Goal: Task Accomplishment & Management: Use online tool/utility

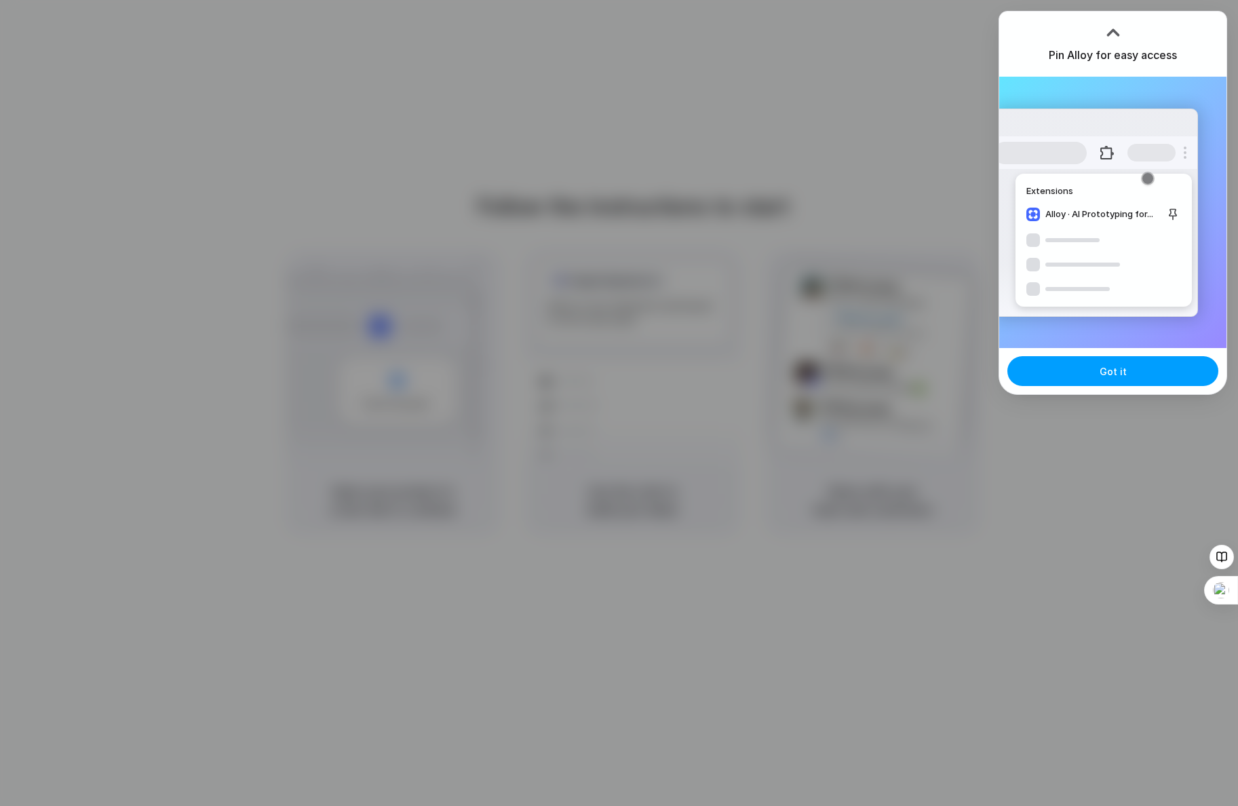
click at [1090, 369] on button "Got it" at bounding box center [1113, 371] width 211 height 30
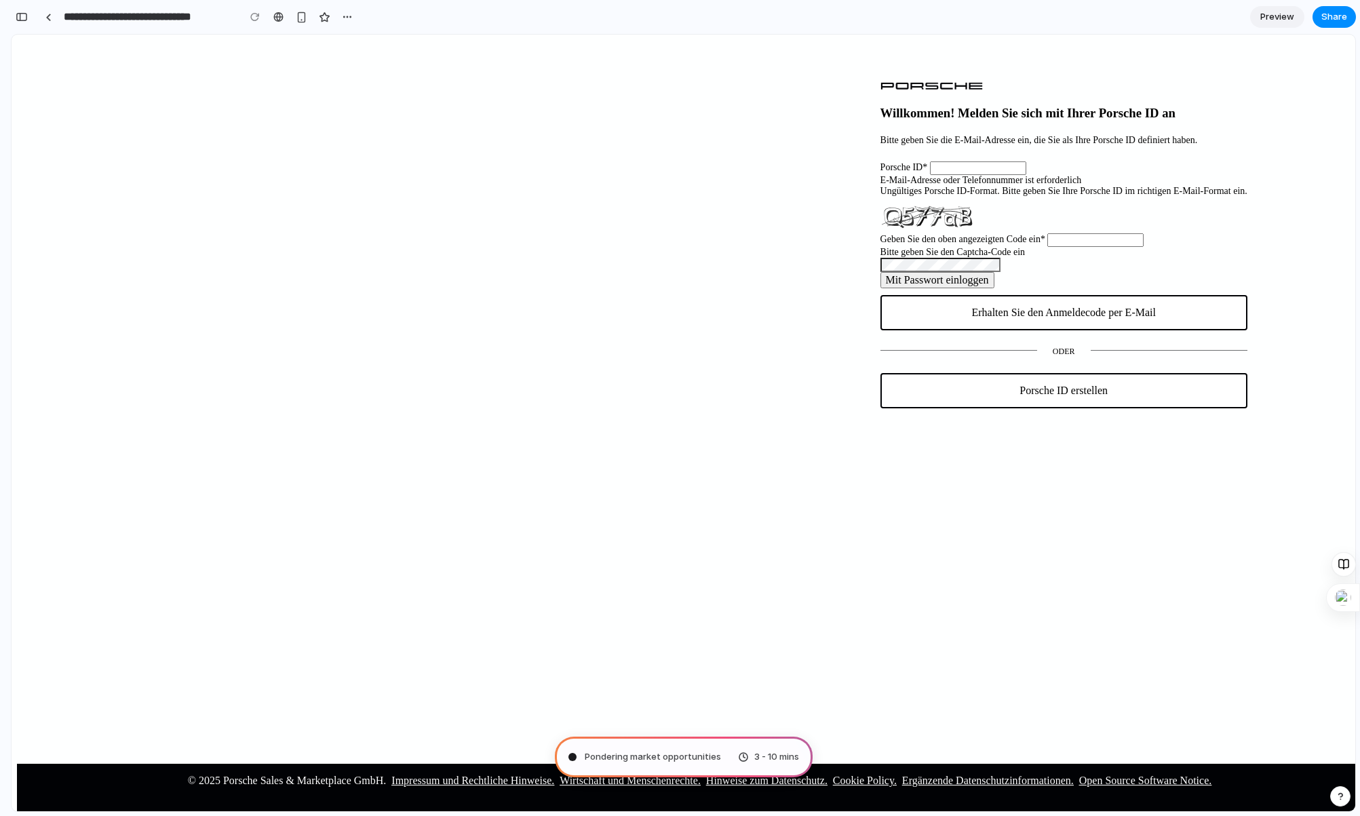
type input "**********"
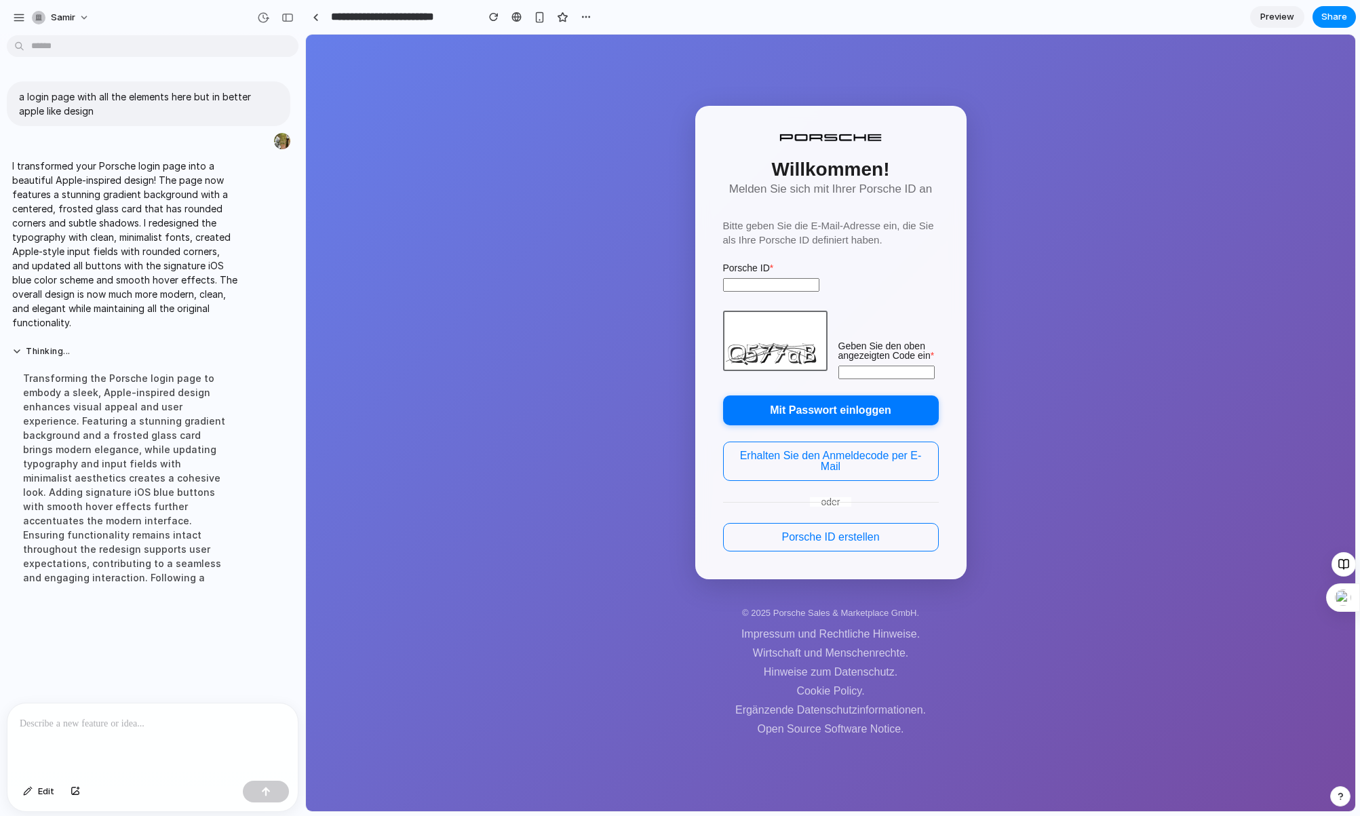
click at [748, 278] on input "Porsche ID *" at bounding box center [771, 285] width 96 height 14
click at [873, 272] on label "Porsche ID *" at bounding box center [831, 267] width 216 height 9
click at [820, 278] on input "Porsche ID *" at bounding box center [771, 285] width 96 height 14
click at [1065, 407] on div "Willkommen! Melden Sie sich mit Ihrer Porsche ID an Bitte geben Sie die E-Mail-…" at bounding box center [831, 423] width 1050 height 777
